Goal: Task Accomplishment & Management: Manage account settings

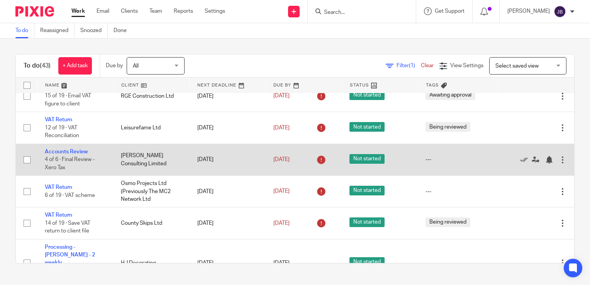
scroll to position [77, 0]
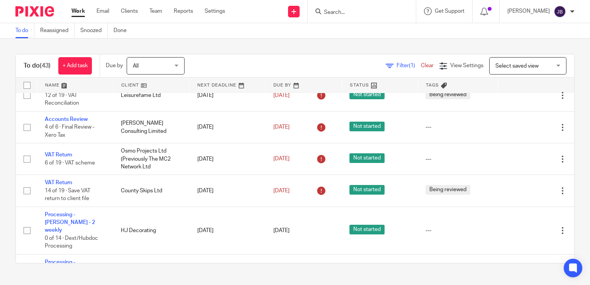
drag, startPoint x: 404, startPoint y: 61, endPoint x: 389, endPoint y: 67, distance: 15.8
click at [404, 62] on div "Filter (1) Clear" at bounding box center [413, 66] width 54 height 8
click at [386, 67] on icon at bounding box center [390, 66] width 8 height 8
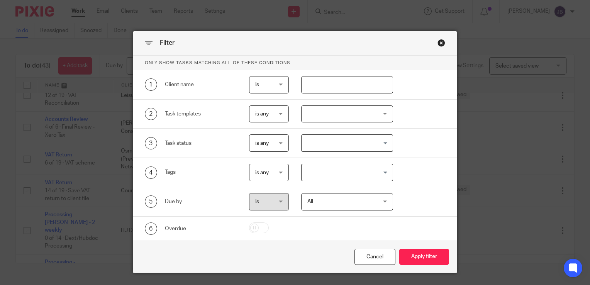
click at [324, 82] on input "text" at bounding box center [347, 84] width 92 height 17
type input "planet"
click at [399, 249] on button "Apply filter" at bounding box center [424, 257] width 50 height 17
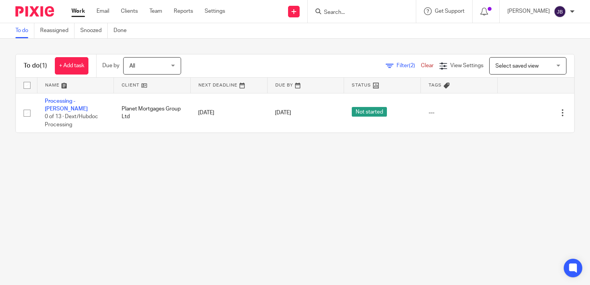
click at [77, 90] on link at bounding box center [75, 85] width 76 height 15
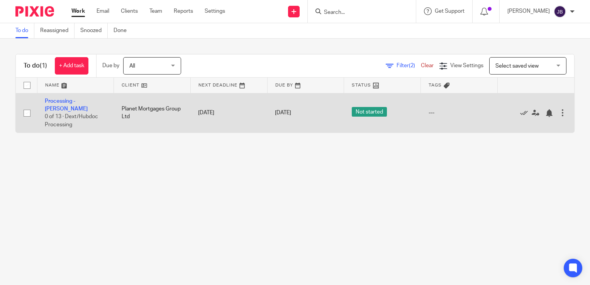
click at [80, 96] on td "Processing - Jaime 0 of 13 · Dext/Hubdoc Processing" at bounding box center [75, 112] width 77 height 39
click at [75, 102] on link "Processing - [PERSON_NAME]" at bounding box center [66, 105] width 43 height 13
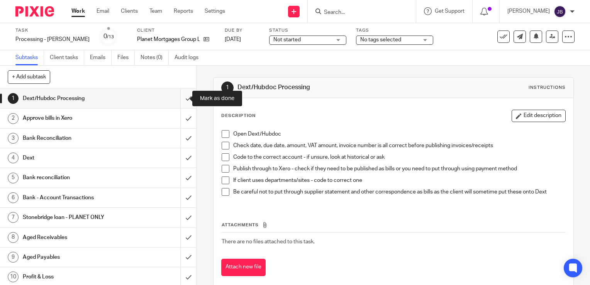
click at [177, 99] on input "submit" at bounding box center [98, 98] width 196 height 19
click at [179, 119] on input "submit" at bounding box center [98, 118] width 196 height 19
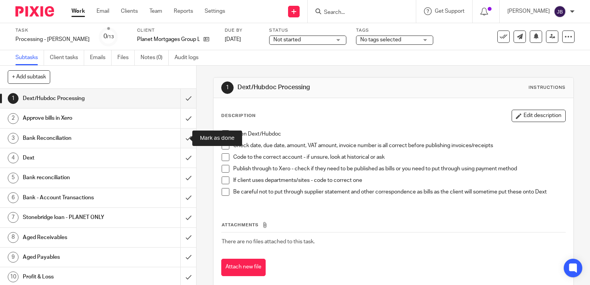
click at [180, 134] on input "submit" at bounding box center [98, 138] width 196 height 19
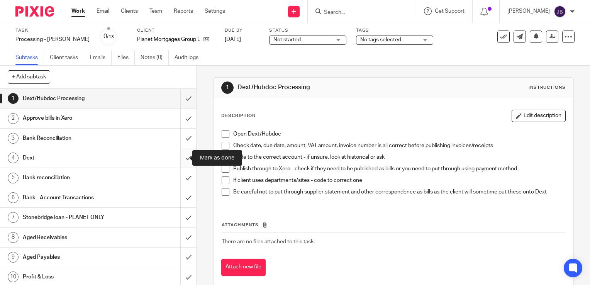
drag, startPoint x: 180, startPoint y: 153, endPoint x: 180, endPoint y: 163, distance: 9.7
click at [180, 153] on input "submit" at bounding box center [98, 157] width 196 height 19
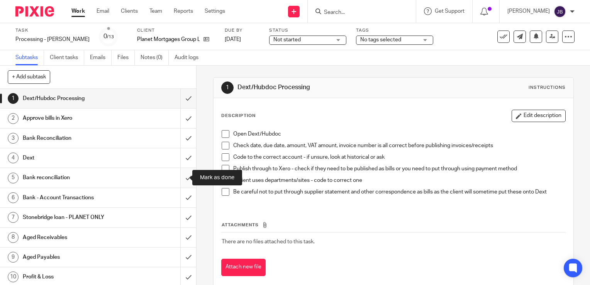
drag, startPoint x: 181, startPoint y: 171, endPoint x: 181, endPoint y: 180, distance: 9.3
click at [181, 171] on input "submit" at bounding box center [98, 177] width 196 height 19
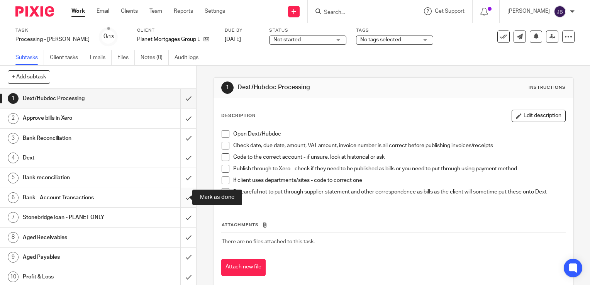
drag, startPoint x: 178, startPoint y: 198, endPoint x: 178, endPoint y: 205, distance: 7.4
click at [178, 198] on input "submit" at bounding box center [98, 197] width 196 height 19
click at [180, 216] on input "submit" at bounding box center [98, 217] width 196 height 19
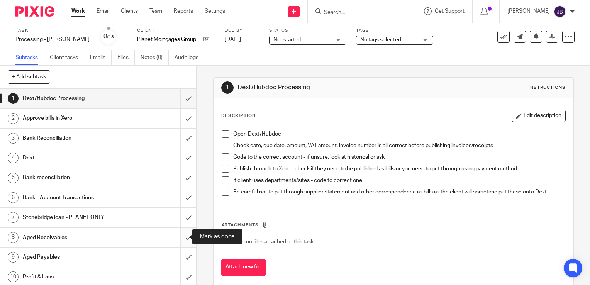
click at [178, 237] on input "submit" at bounding box center [98, 237] width 196 height 19
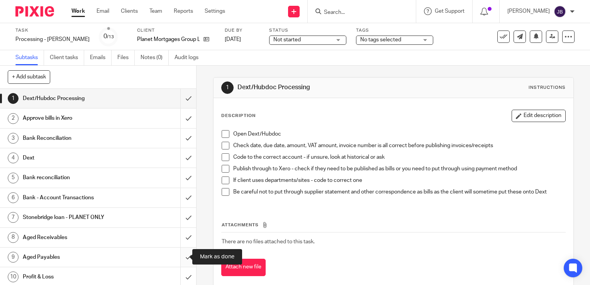
drag, startPoint x: 181, startPoint y: 255, endPoint x: 184, endPoint y: 260, distance: 5.5
click at [182, 256] on input "submit" at bounding box center [98, 257] width 196 height 19
click at [183, 274] on input "submit" at bounding box center [98, 276] width 196 height 19
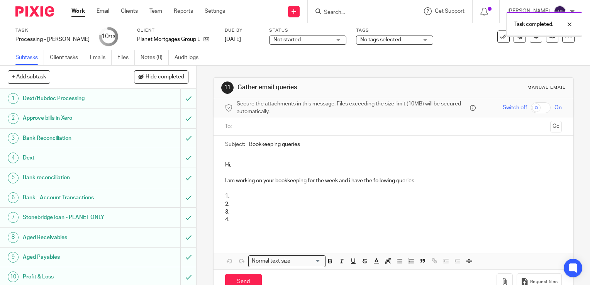
scroll to position [60, 0]
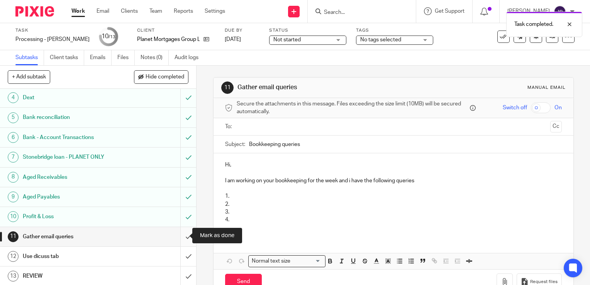
click at [178, 231] on input "submit" at bounding box center [98, 236] width 196 height 19
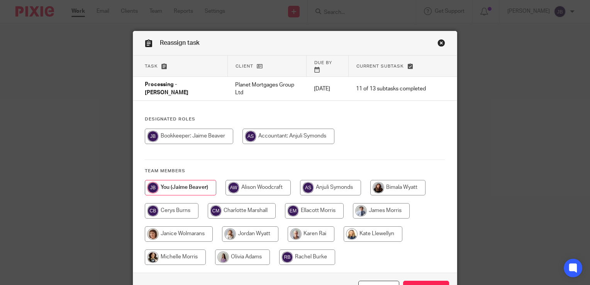
click at [339, 180] on input "radio" at bounding box center [330, 187] width 61 height 15
radio input "true"
click at [433, 281] on input "Reassign" at bounding box center [426, 289] width 46 height 17
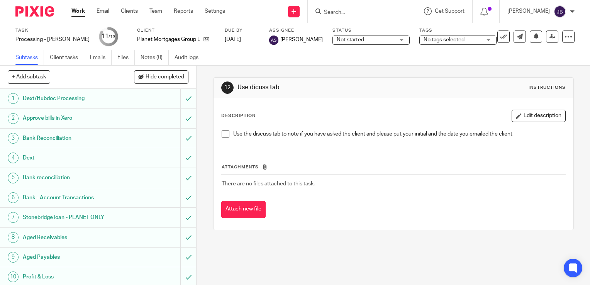
click at [83, 11] on link "Work" at bounding box center [78, 11] width 14 height 8
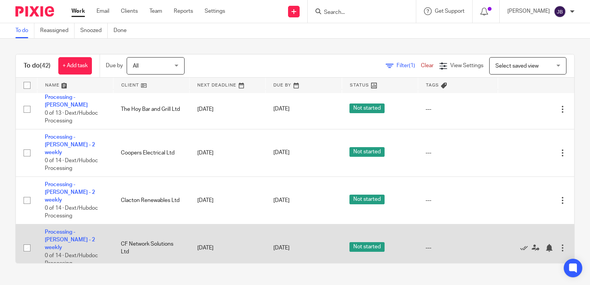
scroll to position [232, 0]
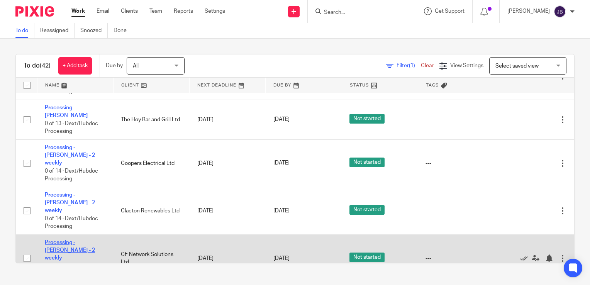
click at [76, 240] on link "Processing - [PERSON_NAME] - 2 weekly" at bounding box center [70, 250] width 50 height 21
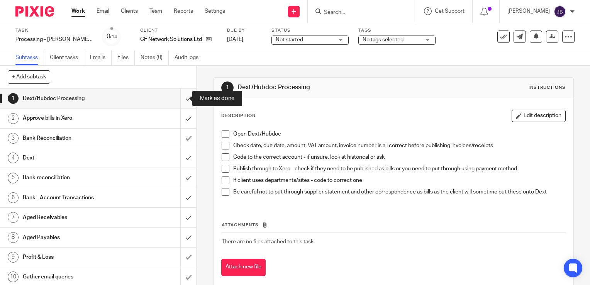
click at [179, 98] on input "submit" at bounding box center [98, 98] width 196 height 19
click at [180, 120] on input "submit" at bounding box center [98, 118] width 196 height 19
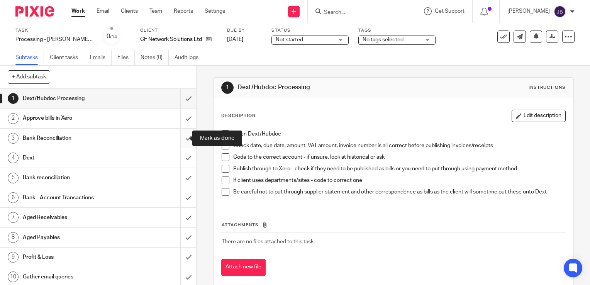
click at [180, 140] on input "submit" at bounding box center [98, 138] width 196 height 19
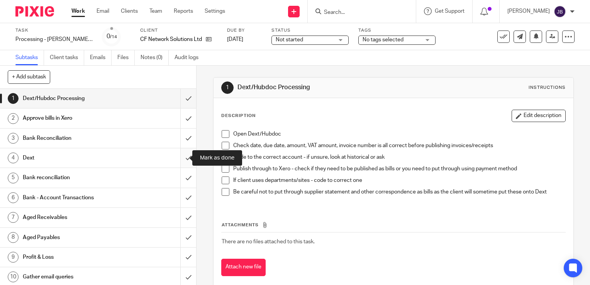
click at [180, 165] on input "submit" at bounding box center [98, 157] width 196 height 19
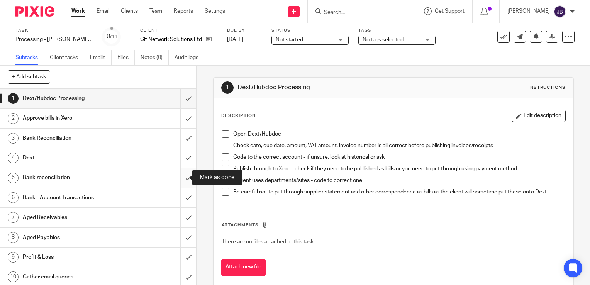
click at [180, 180] on input "submit" at bounding box center [98, 177] width 196 height 19
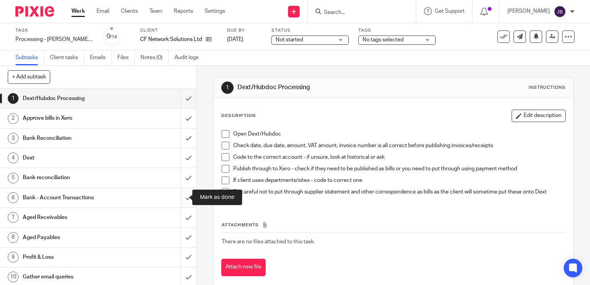
drag, startPoint x: 180, startPoint y: 203, endPoint x: 184, endPoint y: 220, distance: 17.5
click at [180, 203] on input "submit" at bounding box center [98, 197] width 196 height 19
click at [185, 221] on input "submit" at bounding box center [98, 217] width 196 height 19
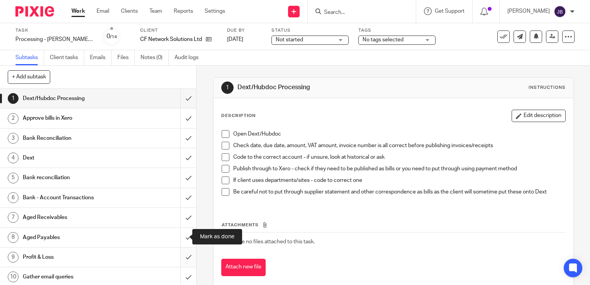
drag, startPoint x: 182, startPoint y: 238, endPoint x: 181, endPoint y: 256, distance: 18.2
click at [182, 238] on input "submit" at bounding box center [98, 237] width 196 height 19
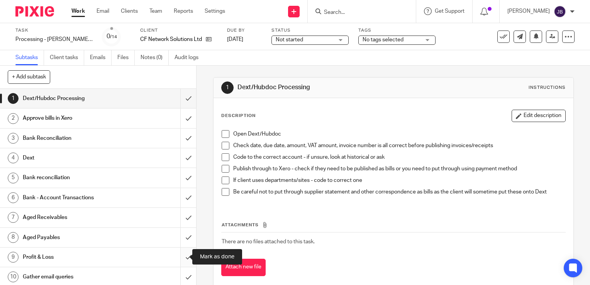
click at [180, 256] on input "submit" at bounding box center [98, 257] width 196 height 19
click at [179, 274] on input "submit" at bounding box center [98, 276] width 196 height 19
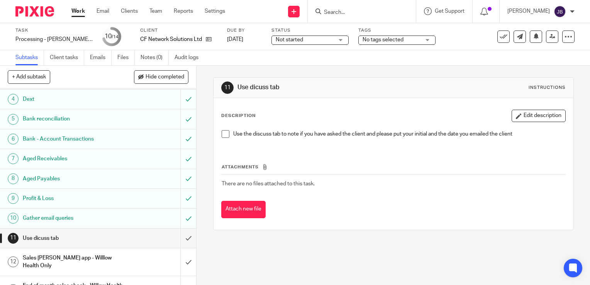
scroll to position [88, 0]
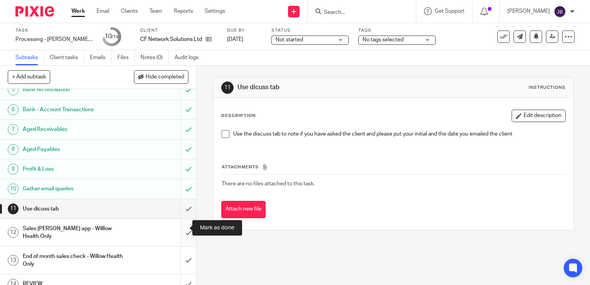
click at [177, 228] on input "submit" at bounding box center [98, 232] width 196 height 27
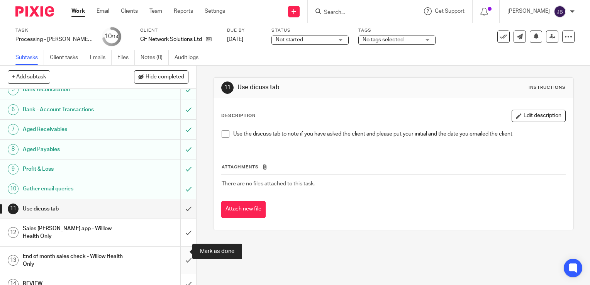
click at [178, 249] on input "submit" at bounding box center [98, 260] width 196 height 27
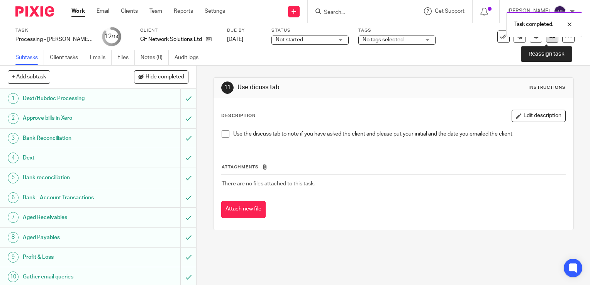
click at [546, 39] on link at bounding box center [552, 37] width 12 height 12
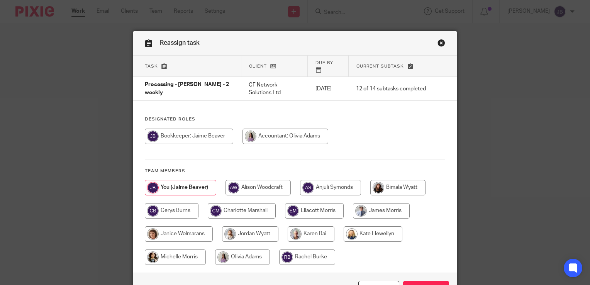
click at [240, 250] on input "radio" at bounding box center [242, 257] width 55 height 15
radio input "true"
click at [420, 281] on input "Reassign" at bounding box center [426, 289] width 46 height 17
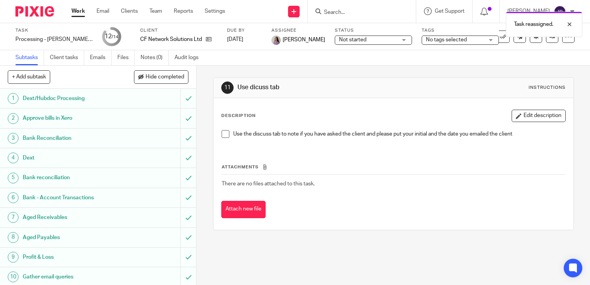
click at [76, 11] on link "Work" at bounding box center [78, 11] width 14 height 8
